Goal: Book appointment/travel/reservation

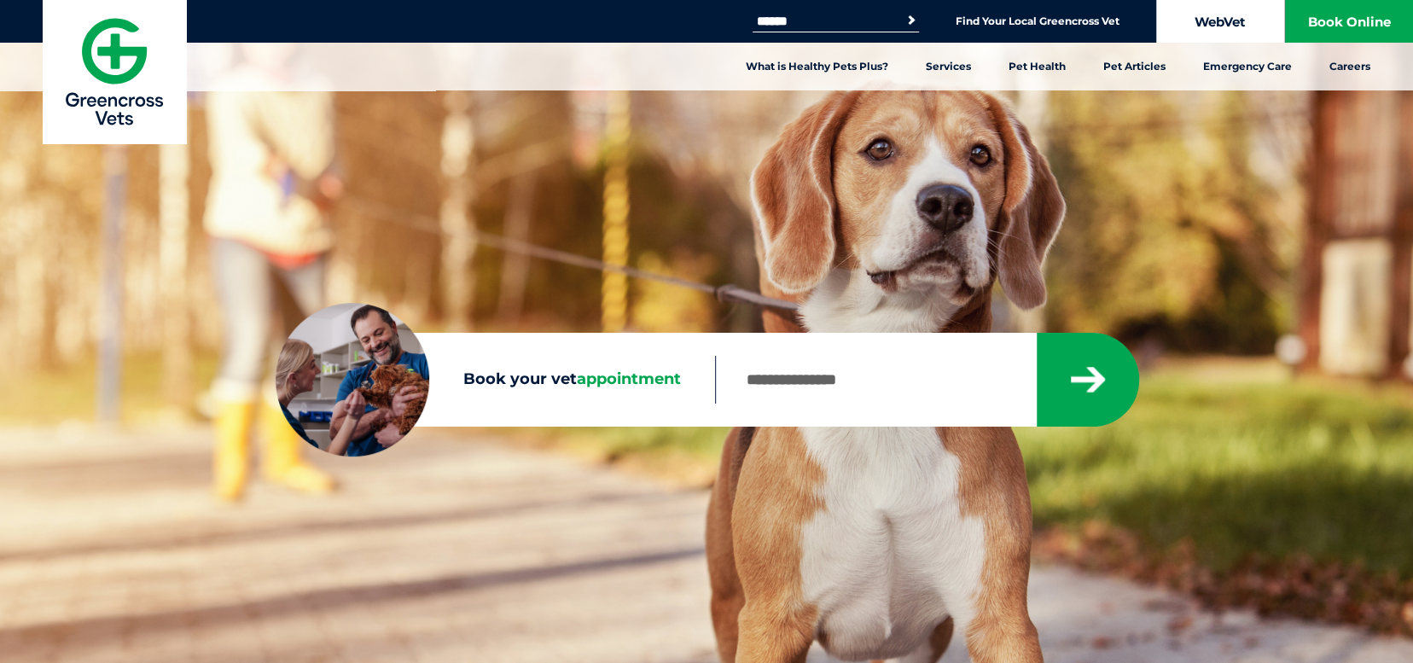
click at [1246, 18] on link "WebVet" at bounding box center [1220, 21] width 128 height 43
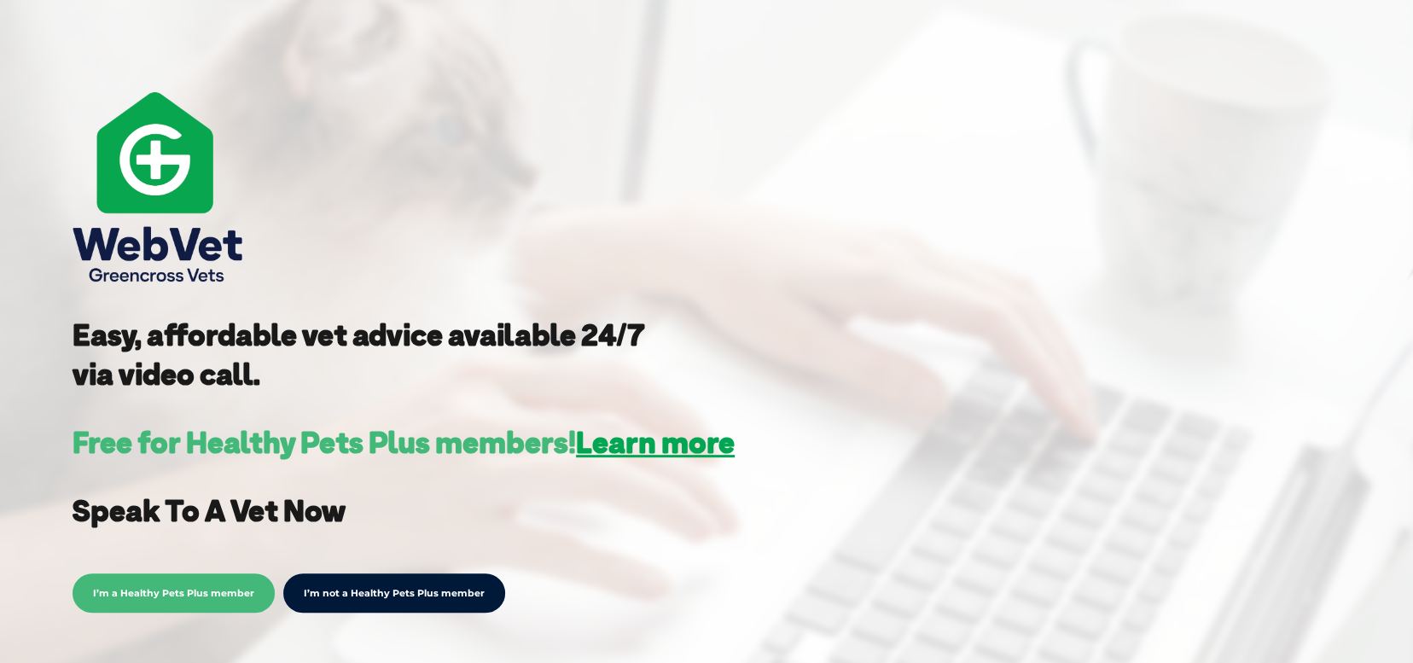
scroll to position [427, 0]
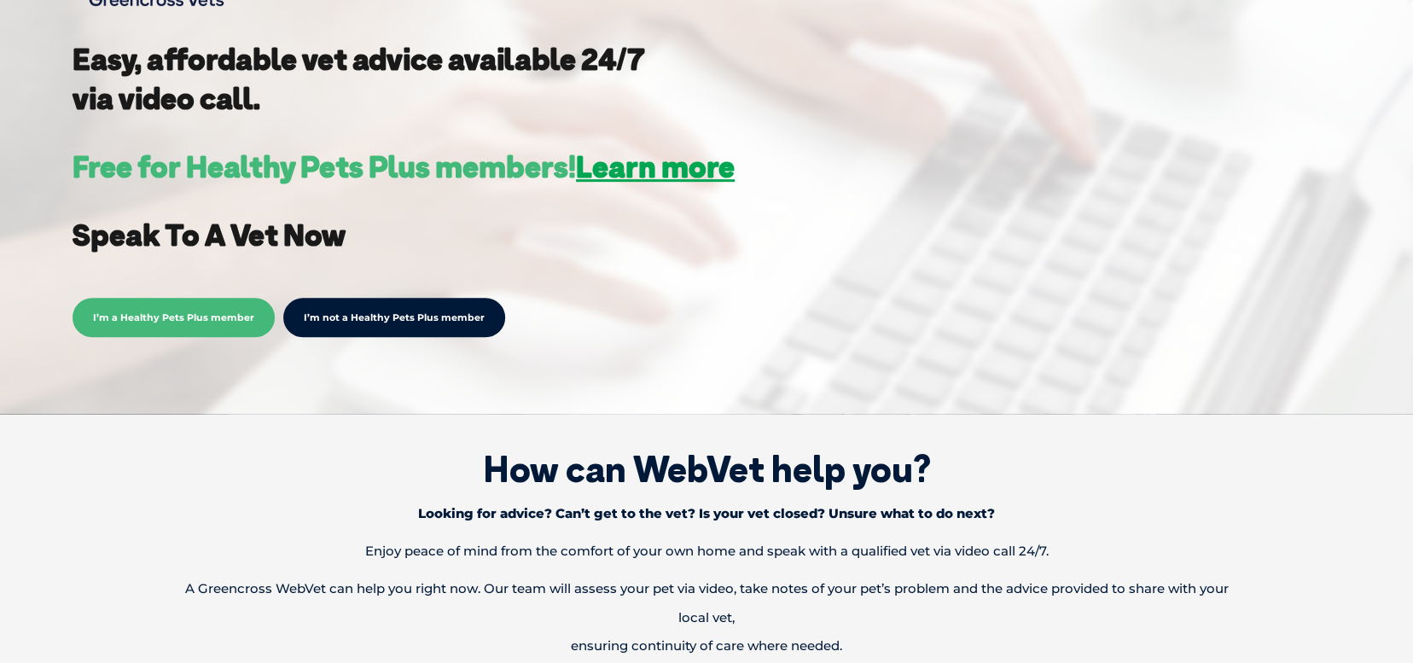
click at [438, 323] on link "I’m not a Healthy Pets Plus member" at bounding box center [394, 317] width 222 height 39
